Goal: Task Accomplishment & Management: Manage account settings

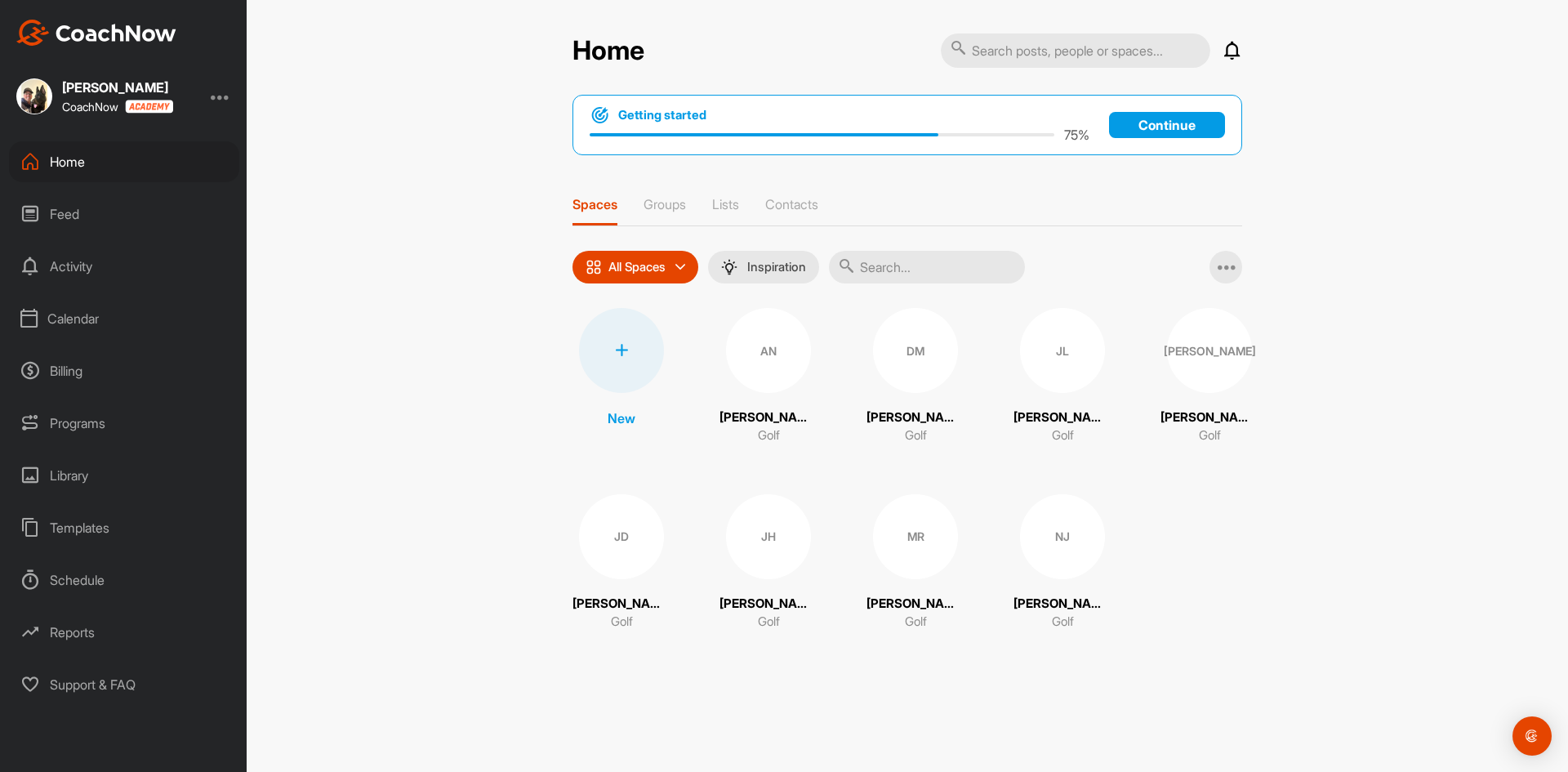
click at [62, 318] on div "Calendar" at bounding box center [124, 319] width 230 height 41
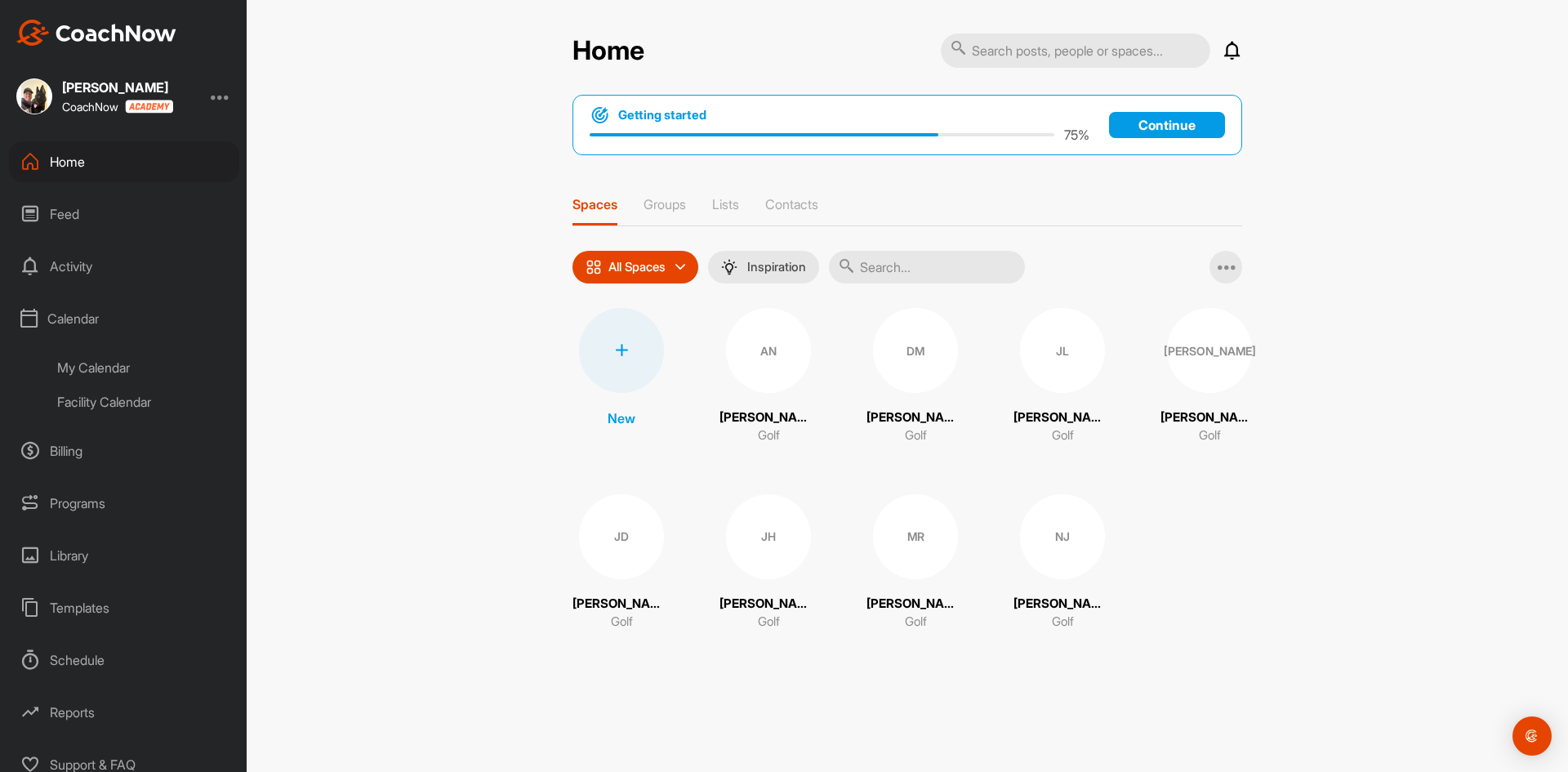
click at [116, 373] on div "My Calendar" at bounding box center [142, 367] width 193 height 34
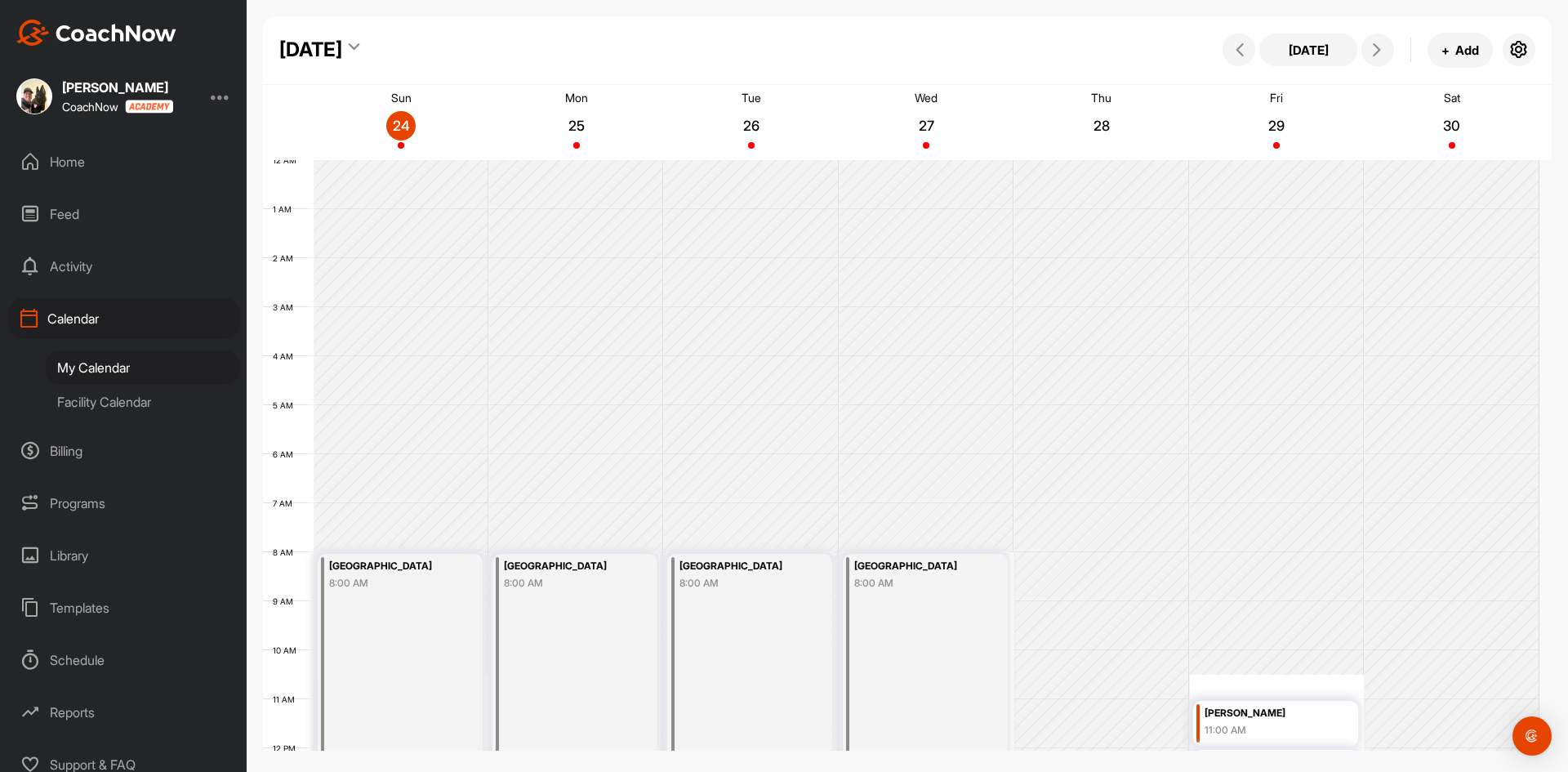
scroll to position [283, 0]
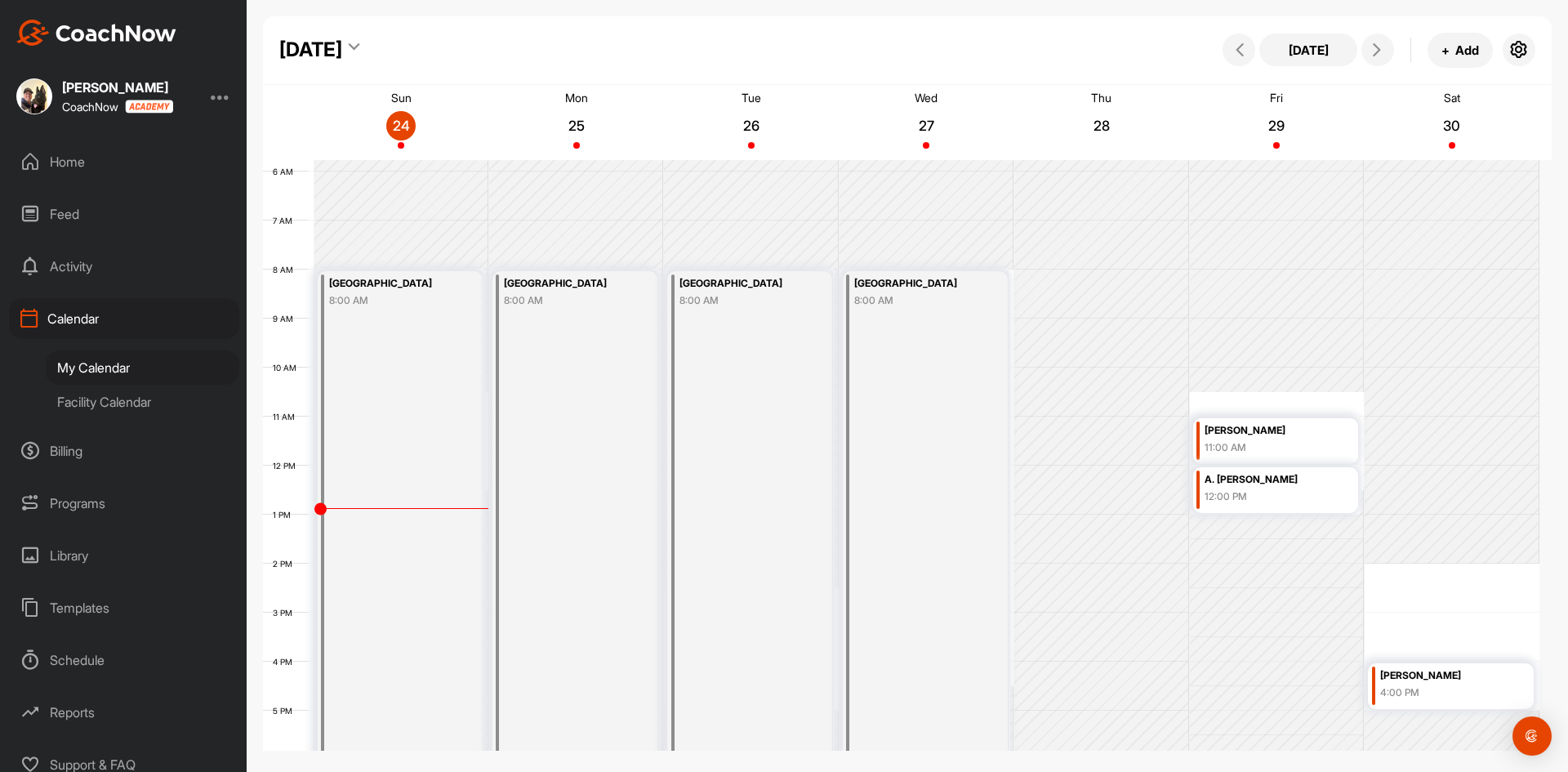
click at [224, 95] on div at bounding box center [221, 96] width 20 height 20
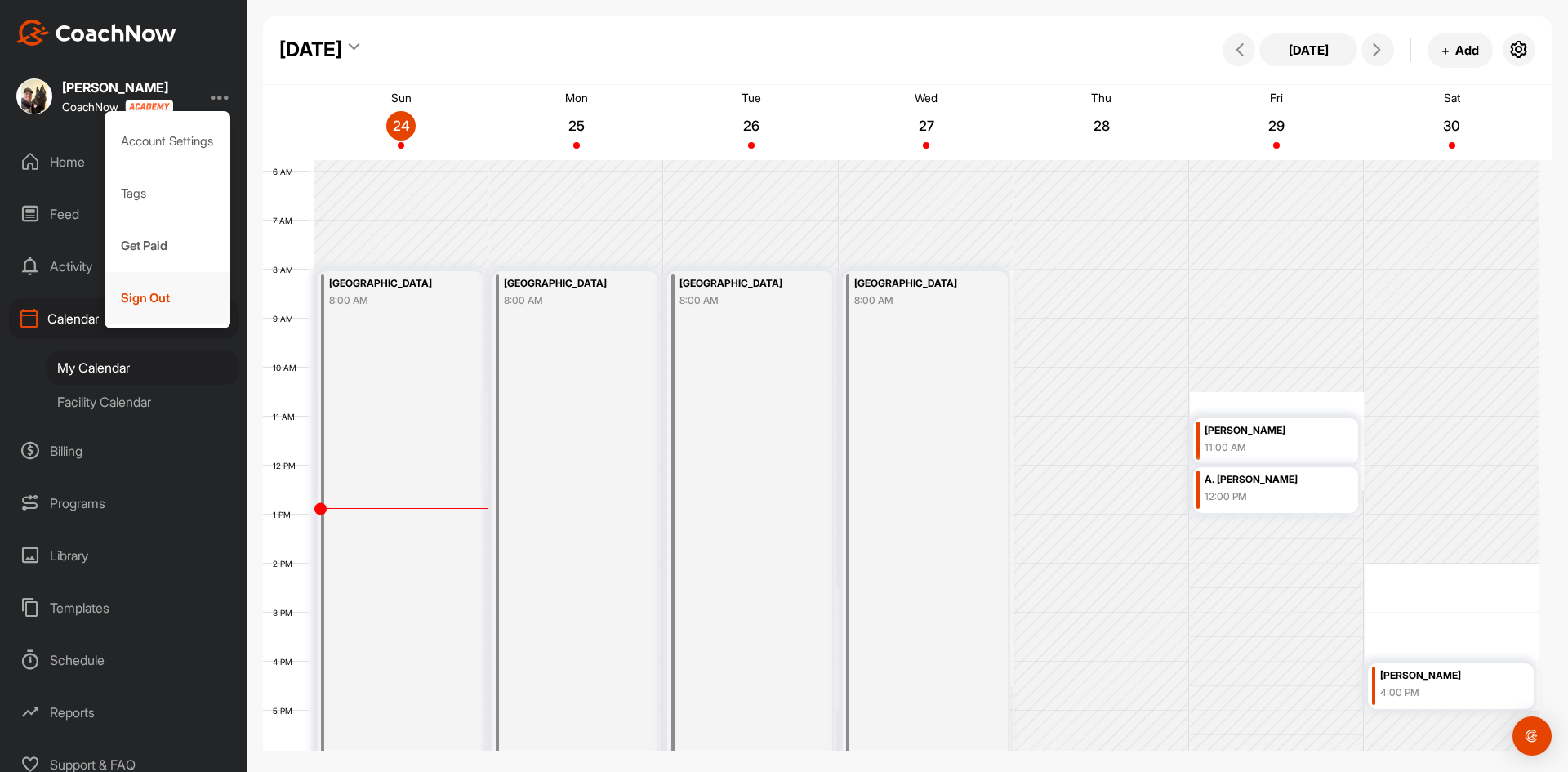
click at [171, 306] on div "Sign Out" at bounding box center [168, 297] width 126 height 52
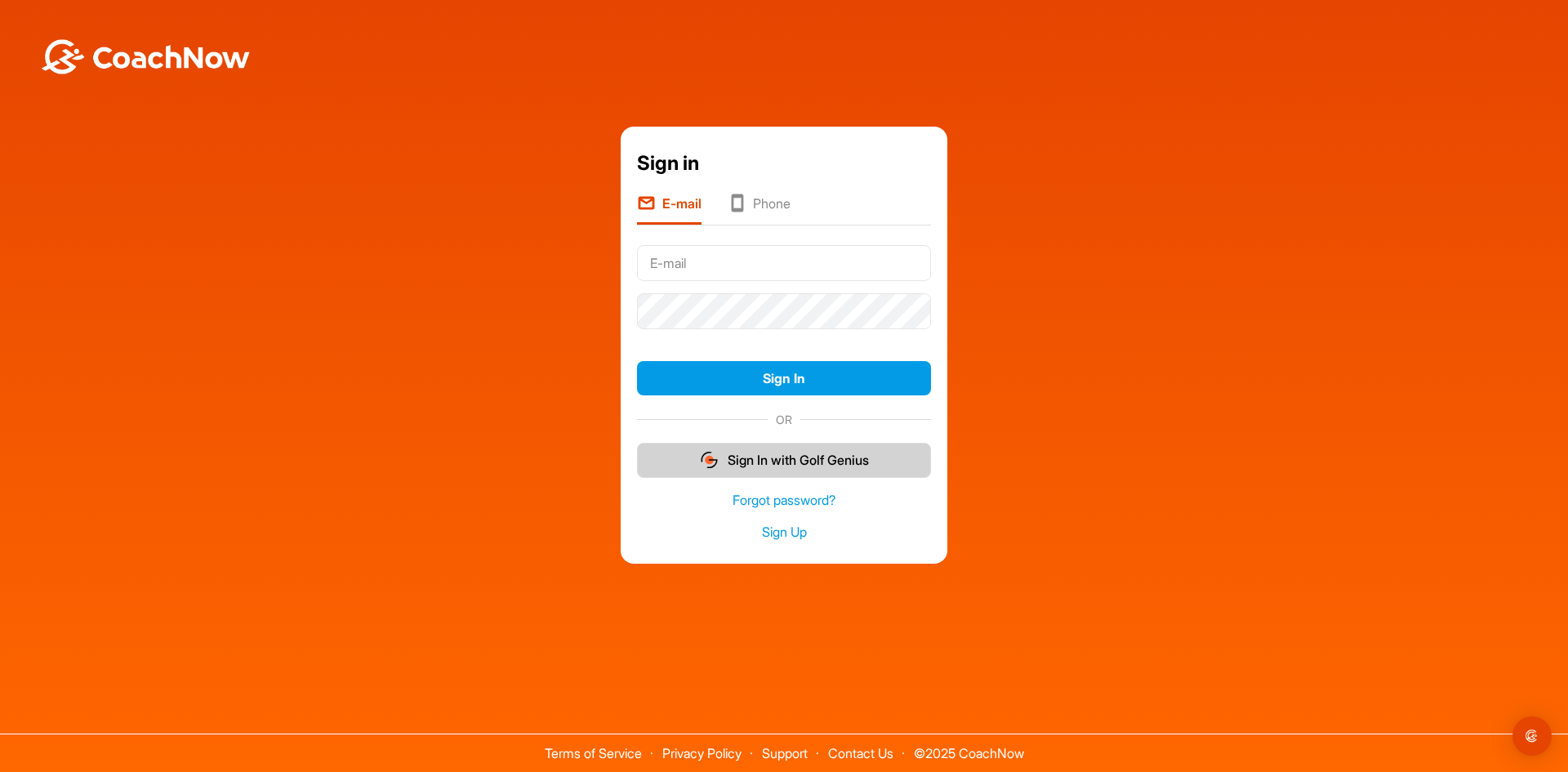
click at [789, 452] on button "Sign In with Golf Genius" at bounding box center [784, 460] width 294 height 35
